Goal: Find specific page/section

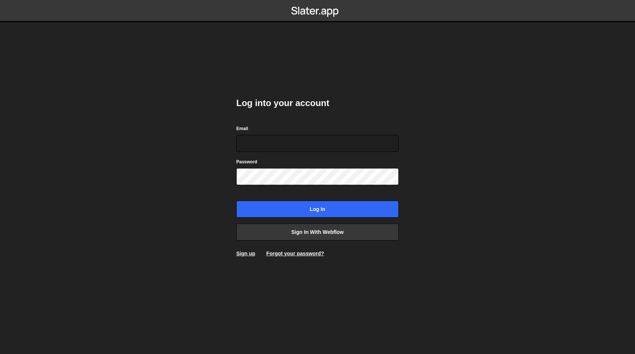
click at [318, 0] on com-1password-button at bounding box center [318, 0] width 0 height 0
type input "[EMAIL_ADDRESS][DOMAIN_NAME]"
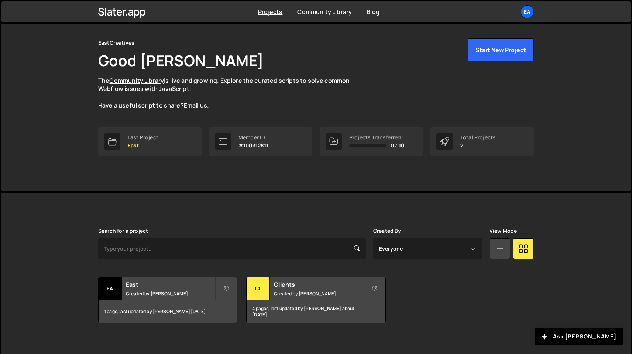
scroll to position [26, 0]
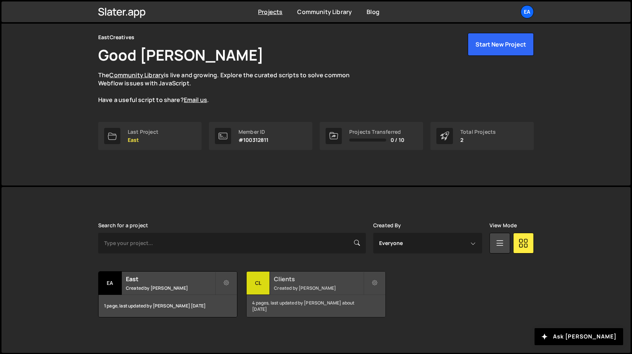
click at [318, 285] on small "Created by Nick Elfvering" at bounding box center [318, 288] width 89 height 6
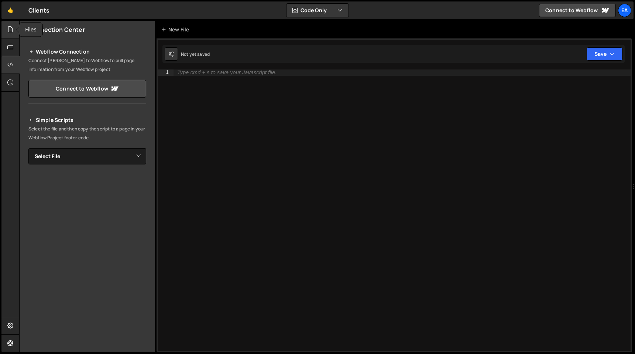
click at [10, 31] on icon at bounding box center [10, 29] width 6 height 8
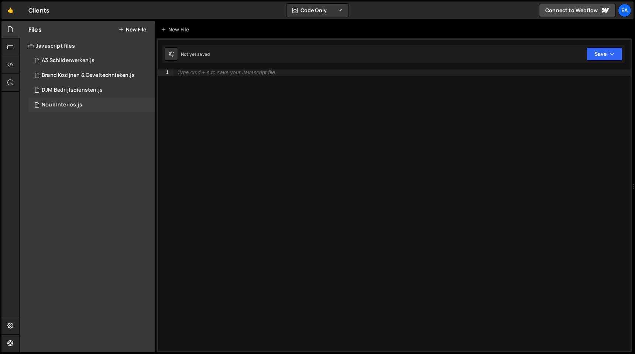
click at [70, 109] on div "0 Nouk Interios.js 0" at bounding box center [91, 104] width 127 height 15
